Goal: Download file/media

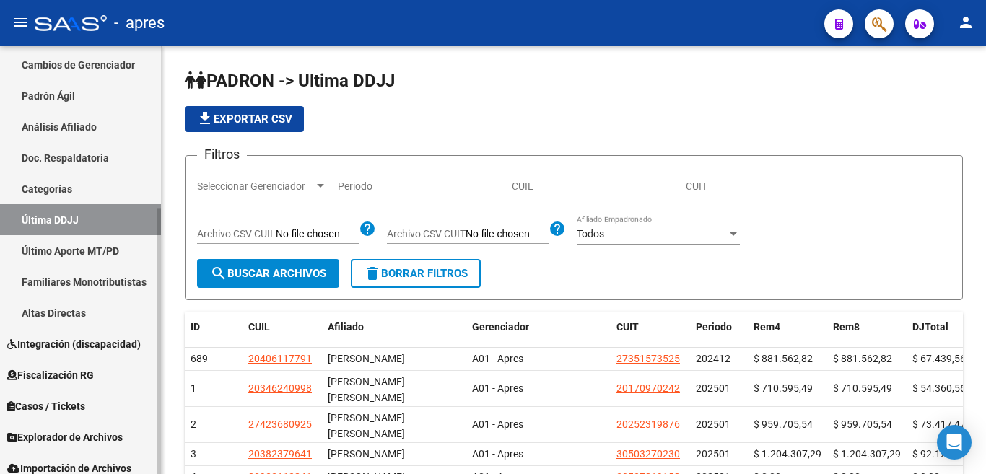
scroll to position [261, 0]
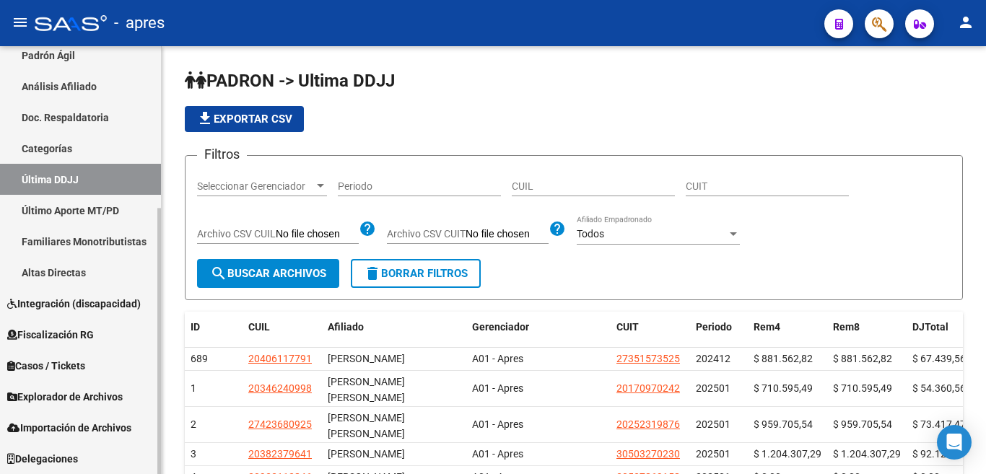
click at [158, 463] on div at bounding box center [159, 341] width 4 height 266
click at [61, 399] on span "Explorador de Archivos" at bounding box center [65, 397] width 116 height 16
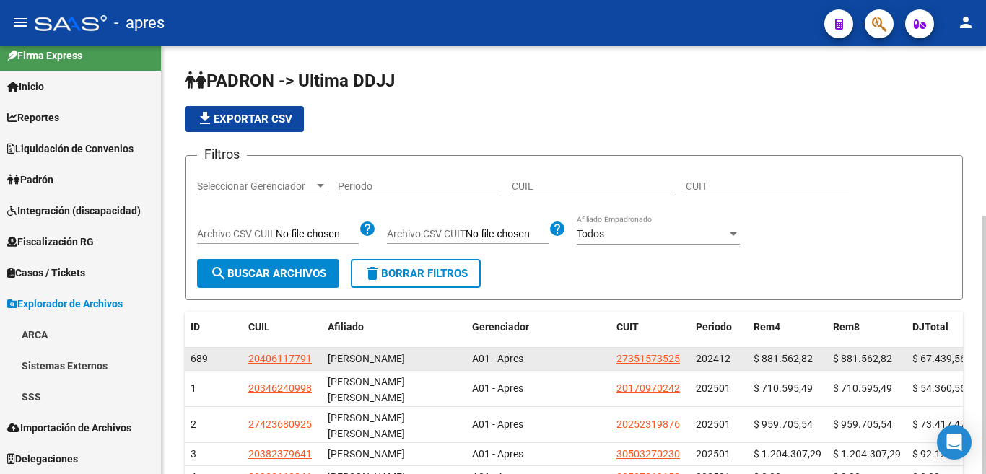
scroll to position [12, 0]
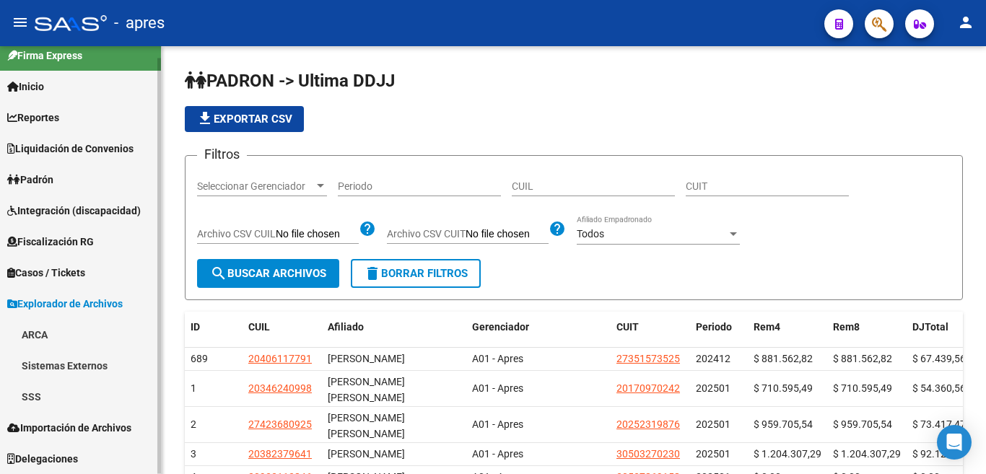
click at [35, 401] on link "SSS" at bounding box center [80, 396] width 161 height 31
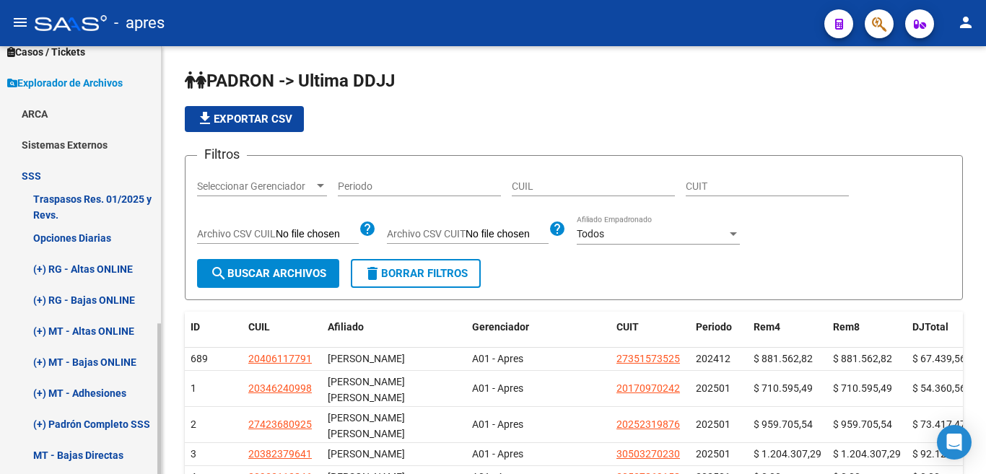
scroll to position [238, 0]
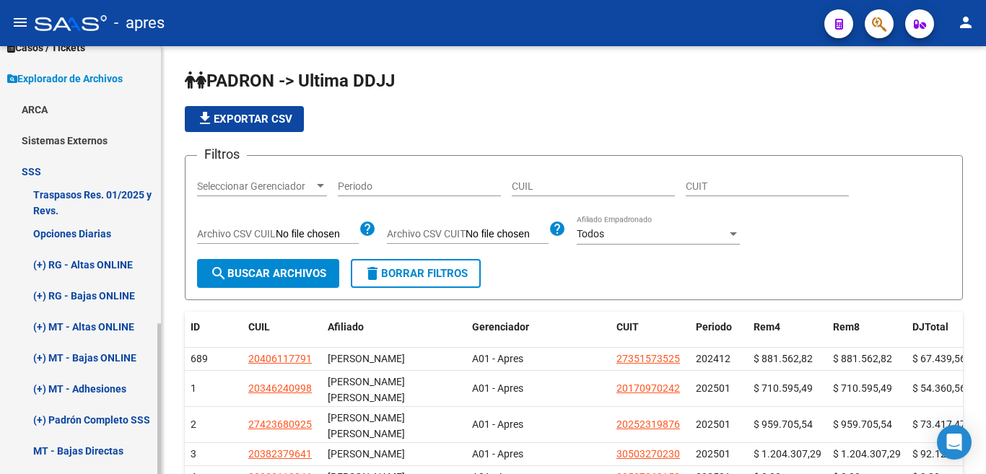
click at [172, 268] on mat-sidenav-container "Firma Express Inicio Calendario SSS Instructivos Contacto OS Reportes Ingresos …" at bounding box center [493, 260] width 986 height 428
click at [87, 235] on link "Opciones Diarias" at bounding box center [80, 233] width 161 height 31
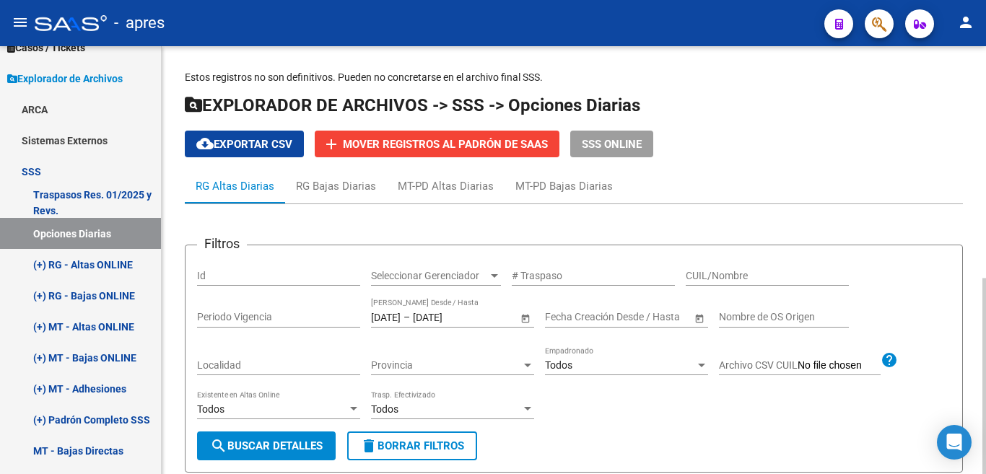
click at [263, 446] on span "search Buscar Detalles" at bounding box center [266, 446] width 113 height 13
click at [275, 151] on button "cloud_download Exportar CSV" at bounding box center [244, 144] width 119 height 27
